Goal: Submit feedback/report problem: Provide input to the site owners about the experience or issues

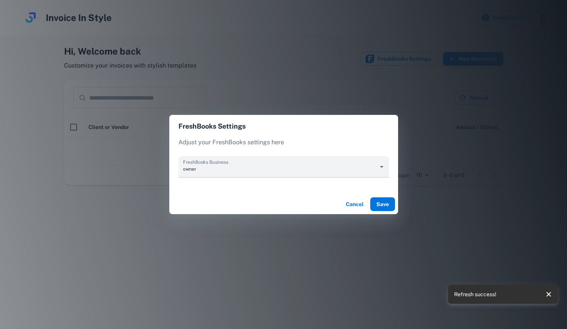
click at [381, 199] on button "Save" at bounding box center [382, 204] width 25 height 14
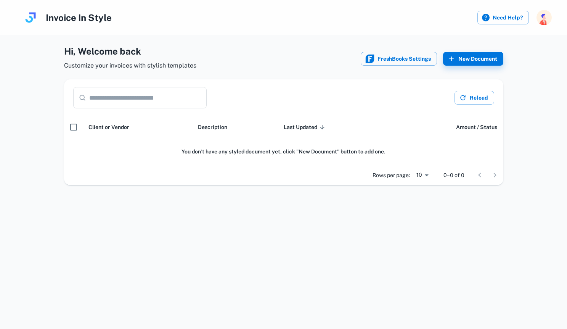
click at [152, 101] on input "text" at bounding box center [147, 97] width 117 height 21
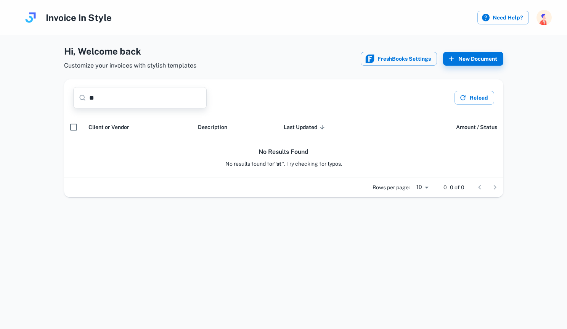
type input "*"
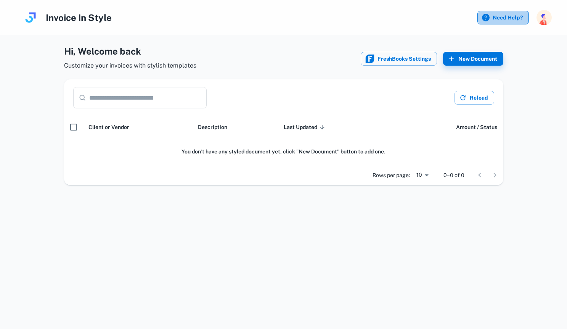
click at [507, 12] on label "Need Help?" at bounding box center [502, 18] width 51 height 14
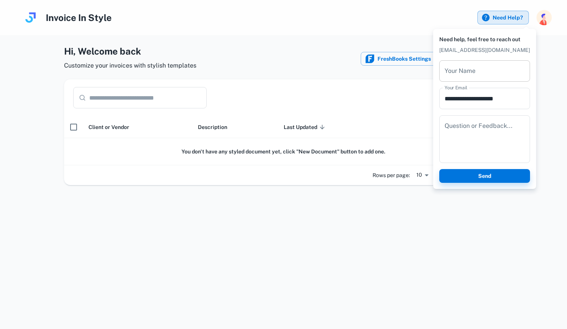
click at [506, 72] on input "Your Name" at bounding box center [484, 70] width 91 height 21
type input "****"
click at [494, 129] on div "Question or Feedback... * Question or Feedback..." at bounding box center [484, 139] width 91 height 48
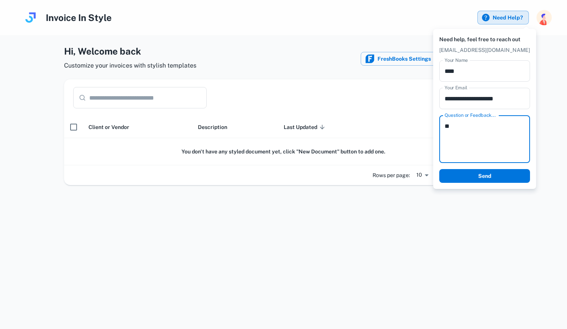
type textarea "**"
click at [506, 176] on button "Send" at bounding box center [484, 176] width 91 height 14
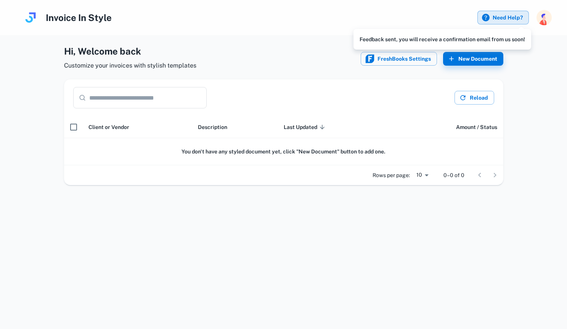
click at [533, 59] on div at bounding box center [283, 164] width 567 height 329
click at [126, 127] on span "Client or Vendor" at bounding box center [108, 126] width 41 height 9
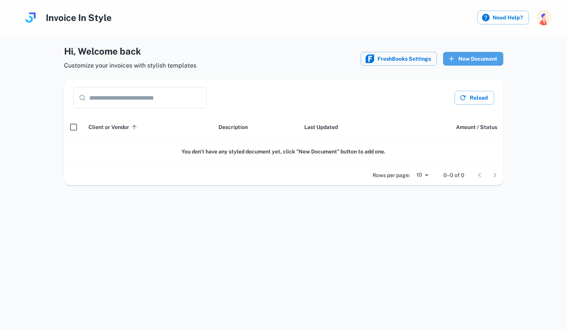
click at [462, 61] on button "New Document" at bounding box center [473, 59] width 60 height 14
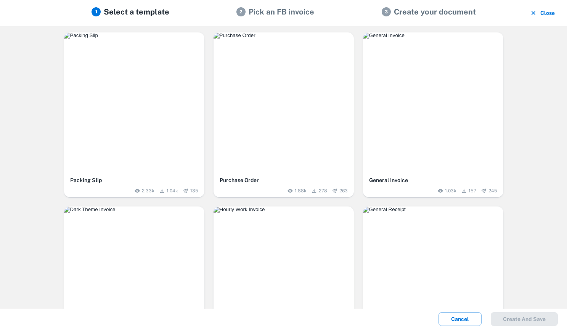
click at [324, 39] on img "button" at bounding box center [283, 35] width 140 height 6
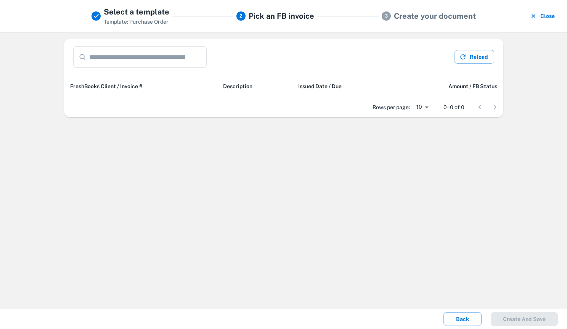
click at [337, 189] on div "​ ​ Reload FreshBooks Client / Invoice # Description Issued Date / Due Amount /…" at bounding box center [283, 170] width 567 height 277
click at [486, 61] on button "Reload" at bounding box center [474, 57] width 40 height 14
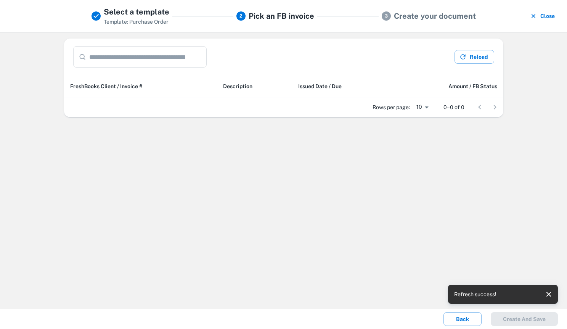
click at [486, 217] on div "​ ​ Reload FreshBooks Client / Invoice # Description Issued Date / Due Amount /…" at bounding box center [283, 170] width 567 height 277
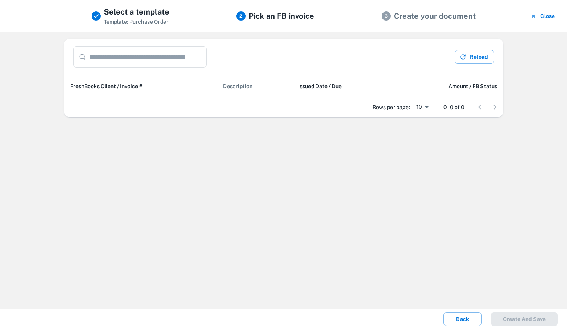
click at [241, 86] on span "Description" at bounding box center [237, 86] width 29 height 9
click at [409, 14] on h5 "Create your document" at bounding box center [435, 15] width 82 height 11
click at [549, 13] on button "Close" at bounding box center [543, 16] width 30 height 20
